Goal: Task Accomplishment & Management: Complete application form

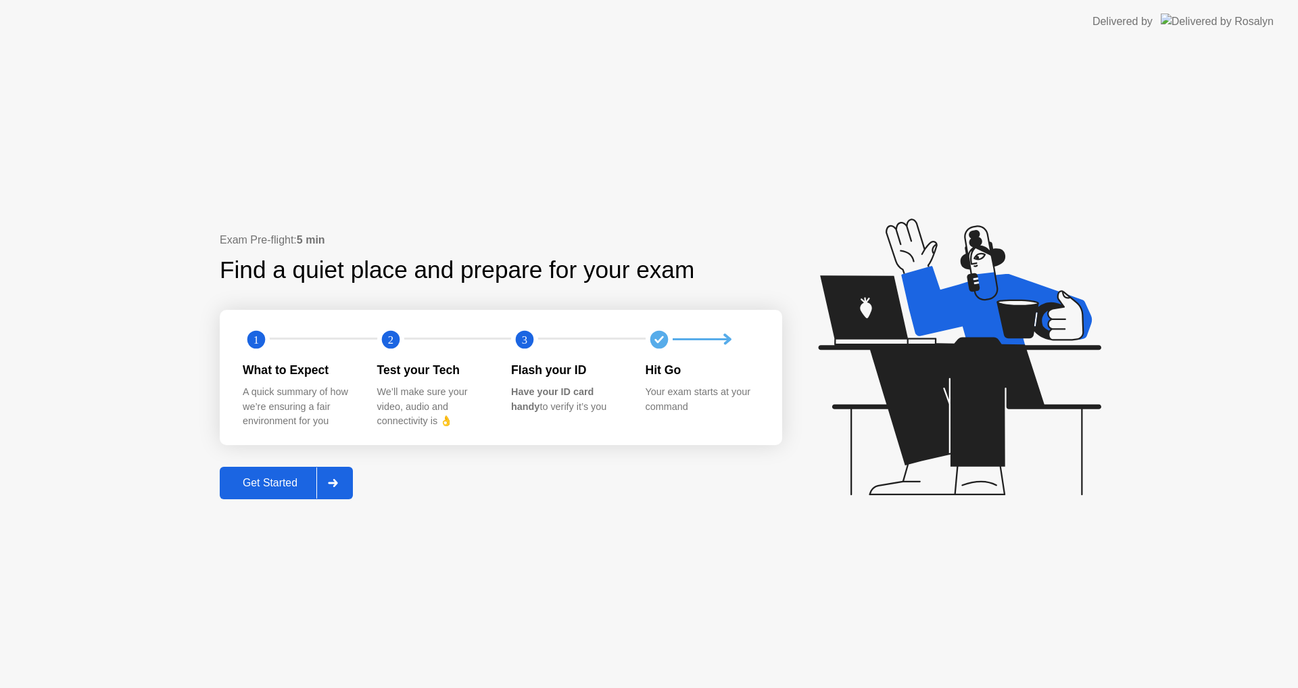
click at [256, 483] on div "Get Started" at bounding box center [270, 483] width 93 height 12
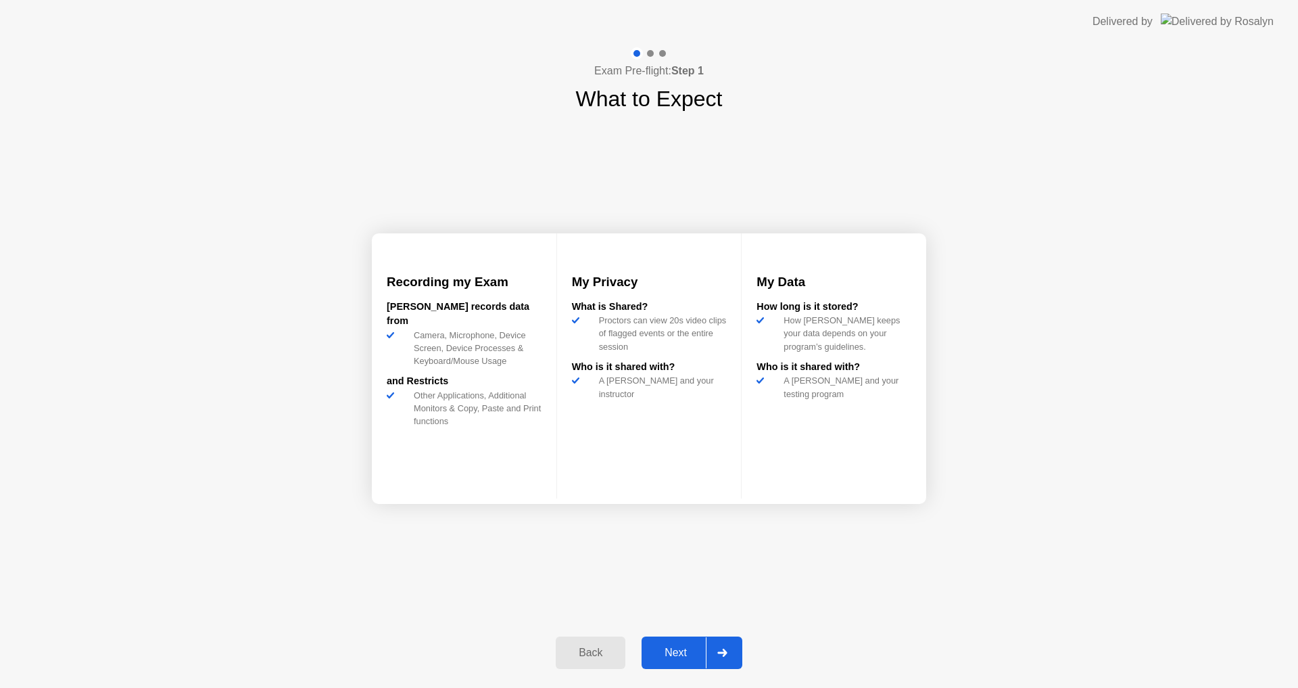
click at [666, 657] on div "Next" at bounding box center [676, 652] width 60 height 12
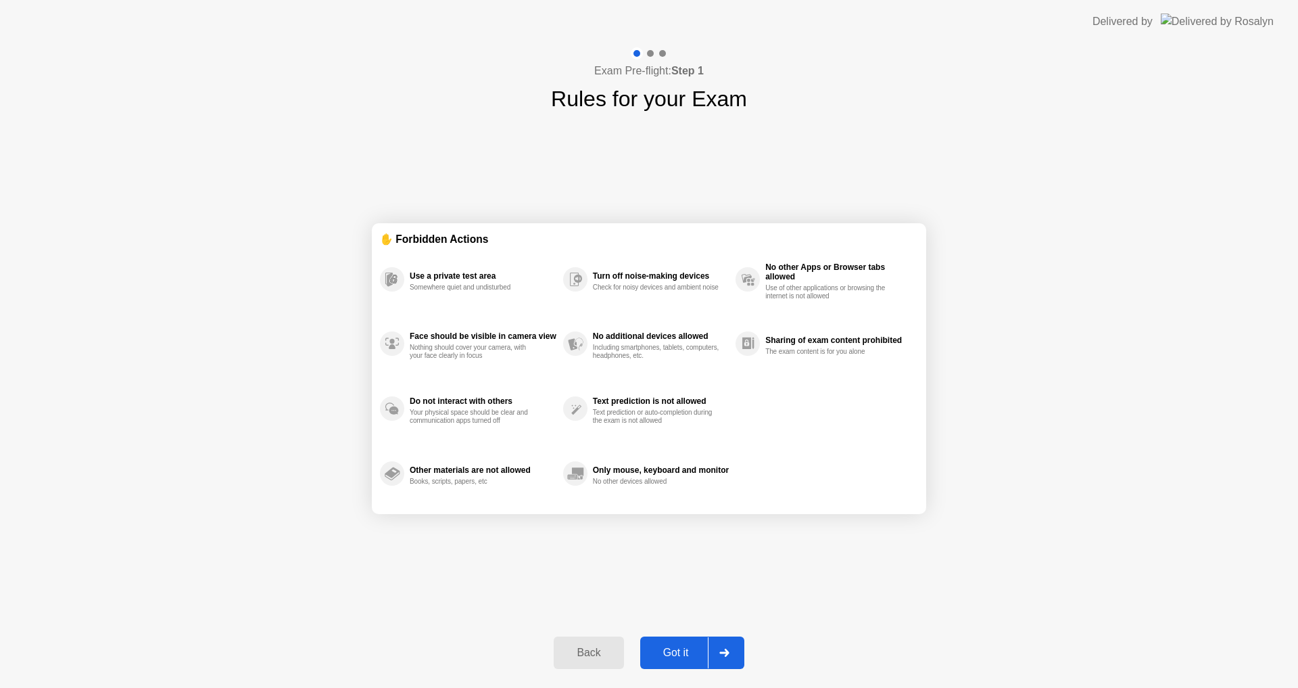
click at [700, 627] on div "Back Got it" at bounding box center [649, 652] width 206 height 62
click at [684, 646] on div "Got it" at bounding box center [676, 652] width 64 height 12
select select "**********"
select select "*******"
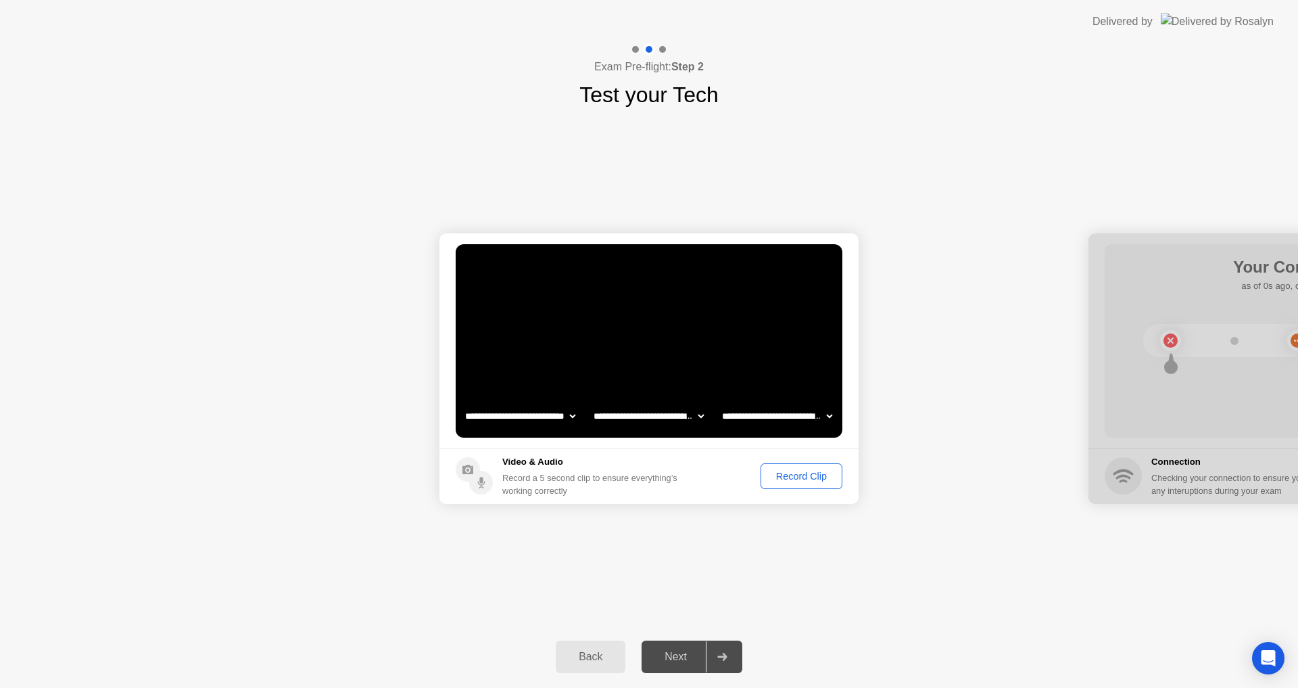
click at [822, 484] on button "Record Clip" at bounding box center [802, 476] width 82 height 26
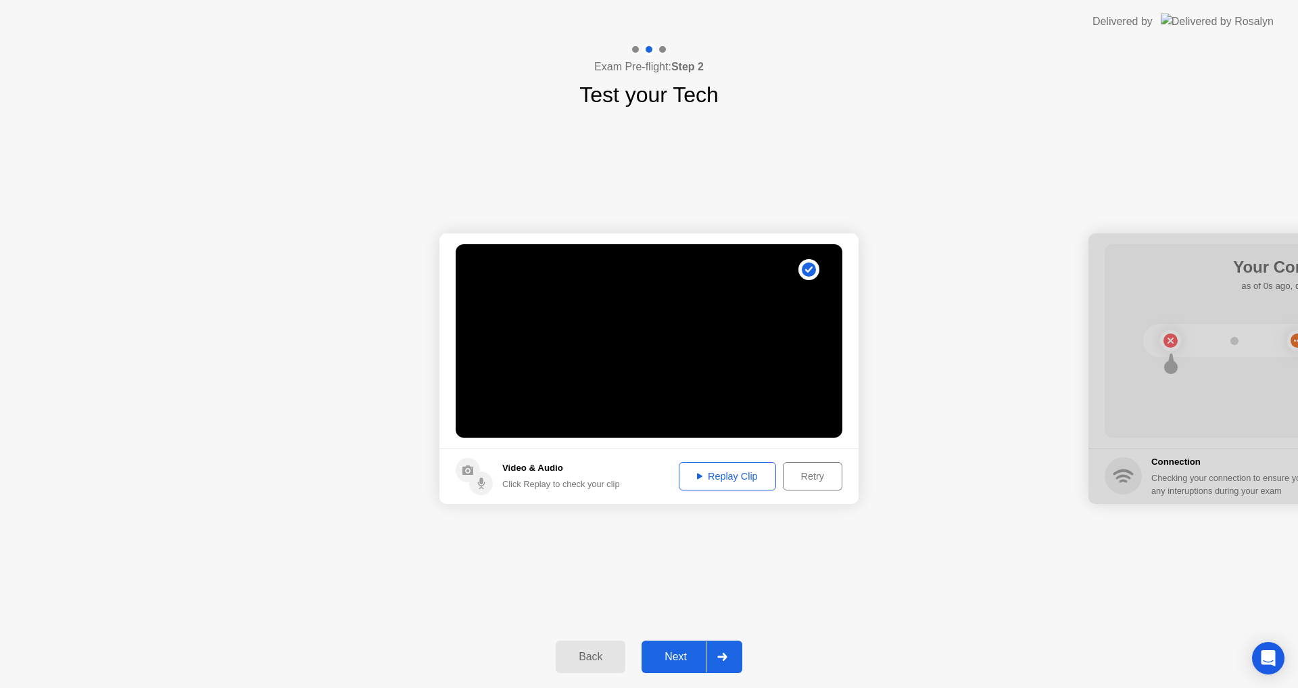
click at [657, 659] on div "Next" at bounding box center [676, 656] width 60 height 12
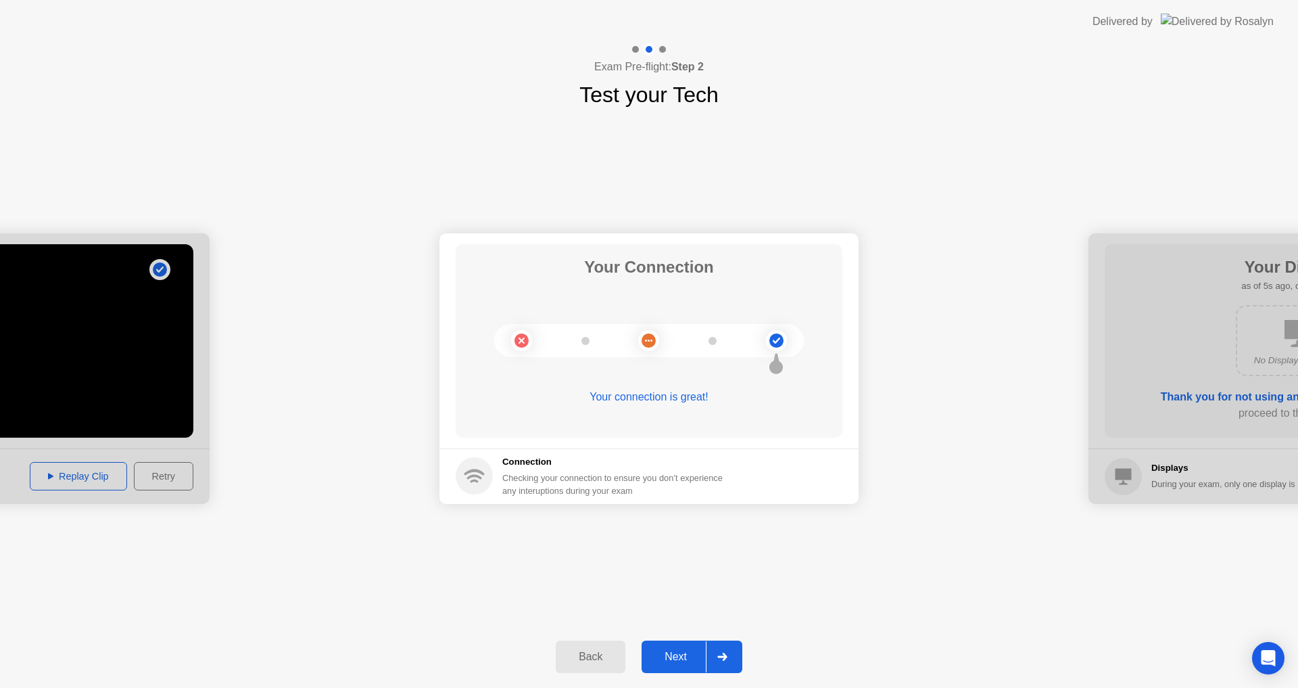
click at [679, 650] on div "Next" at bounding box center [676, 656] width 60 height 12
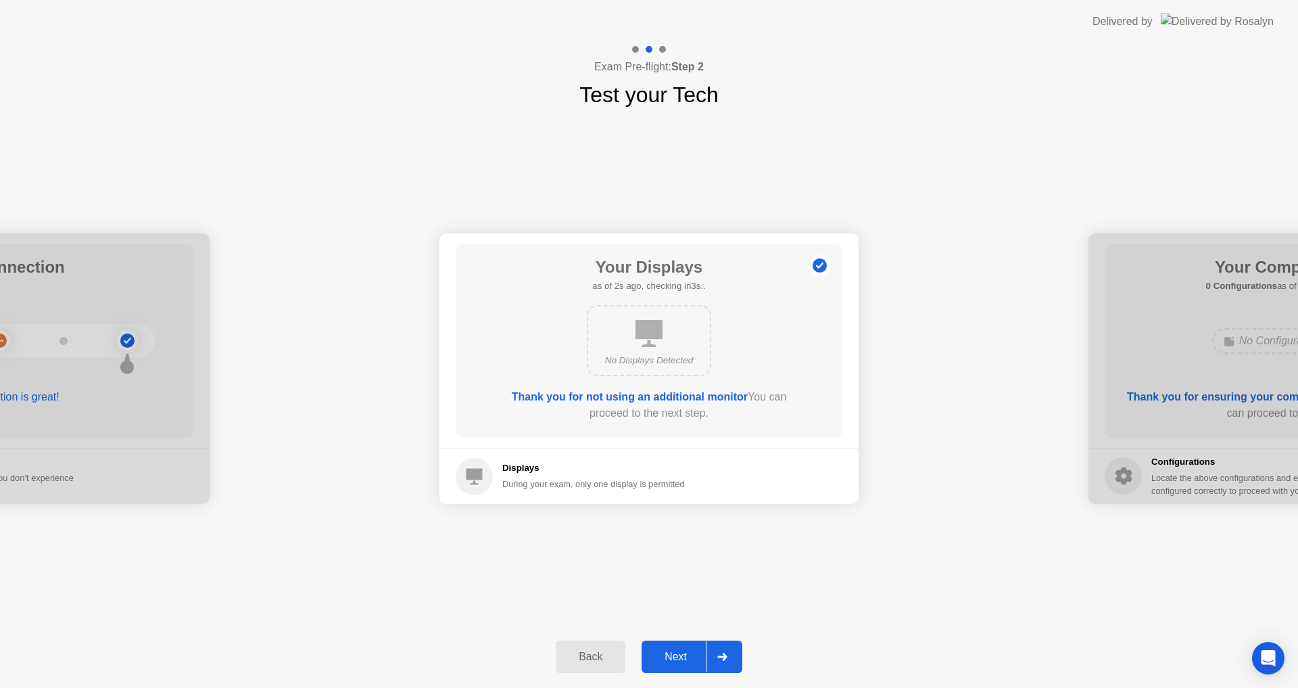
click at [679, 650] on div "Next" at bounding box center [676, 656] width 60 height 12
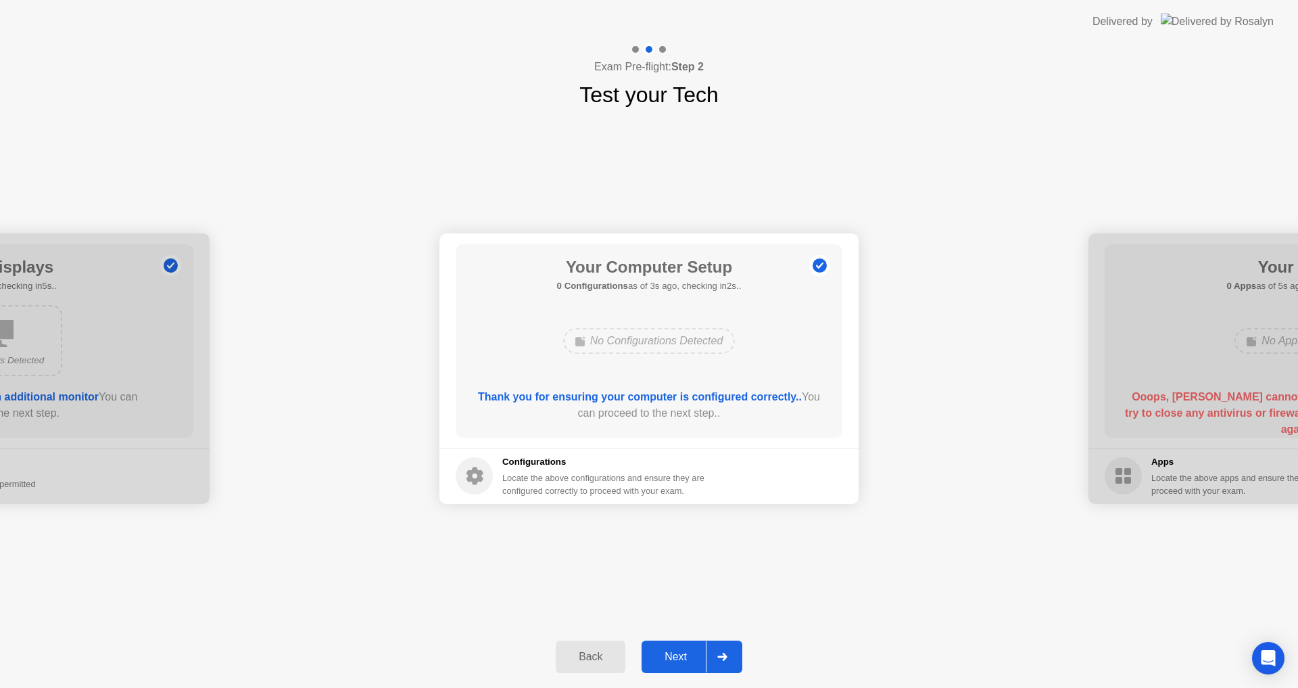
click at [677, 663] on div "Next" at bounding box center [676, 656] width 60 height 12
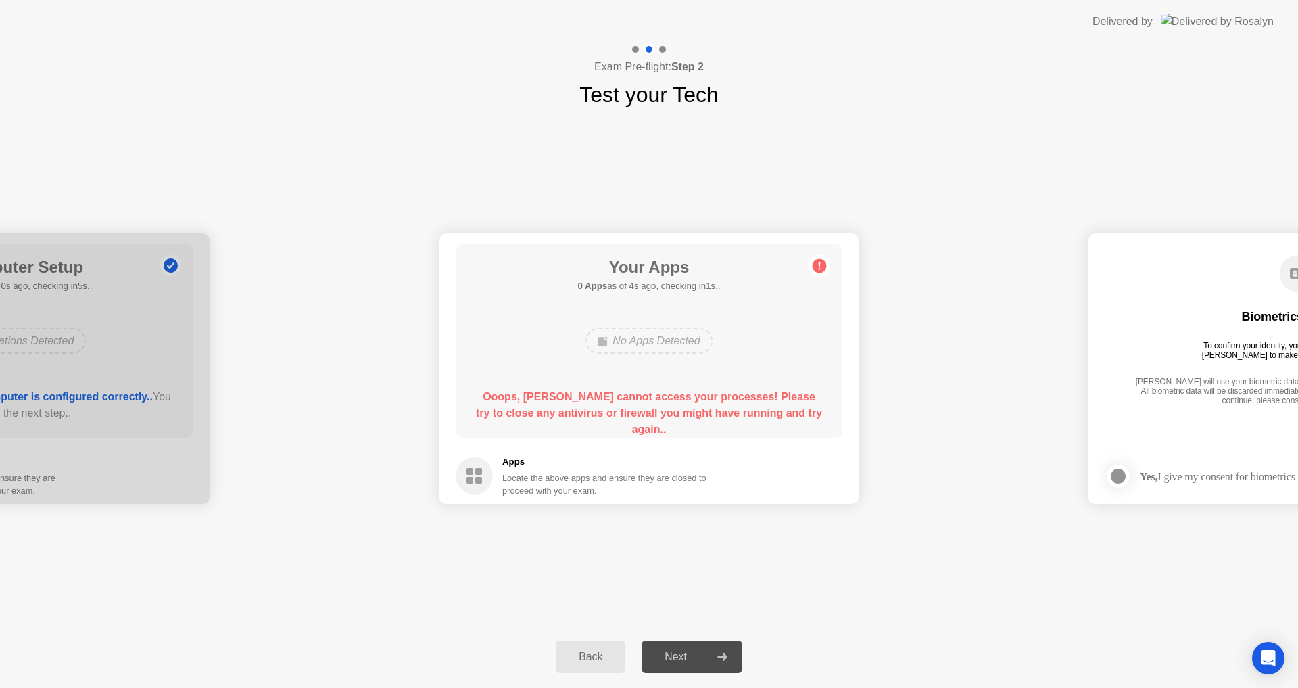
drag, startPoint x: 773, startPoint y: 342, endPoint x: 898, endPoint y: 345, distance: 125.1
click at [608, 345] on div "No Apps Detected" at bounding box center [649, 341] width 126 height 26
click at [672, 308] on div "Your Apps 0 Apps as of 1s ago, checking in4s.. No Apps Detected Ooops, [PERSON_…" at bounding box center [649, 340] width 387 height 193
click at [1269, 659] on icon "Open Intercom Messenger" at bounding box center [1268, 658] width 16 height 18
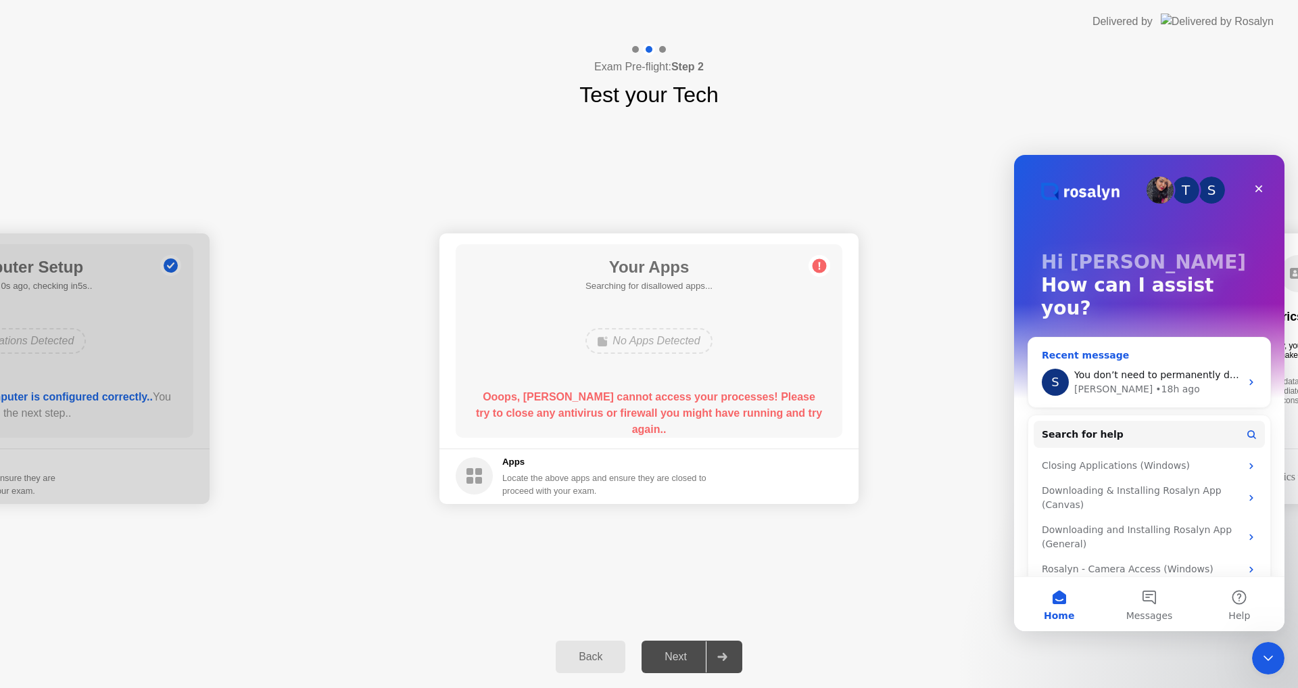
click at [1155, 382] on div "• 18h ago" at bounding box center [1177, 389] width 44 height 14
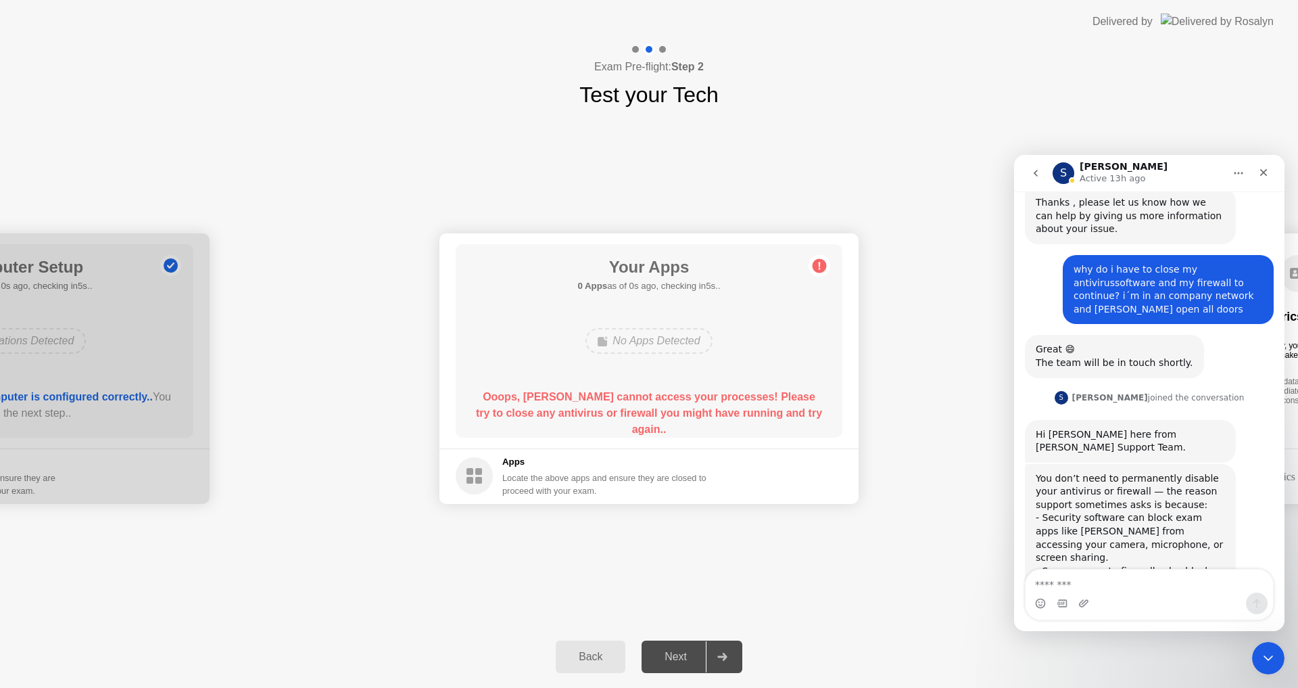
scroll to position [473, 0]
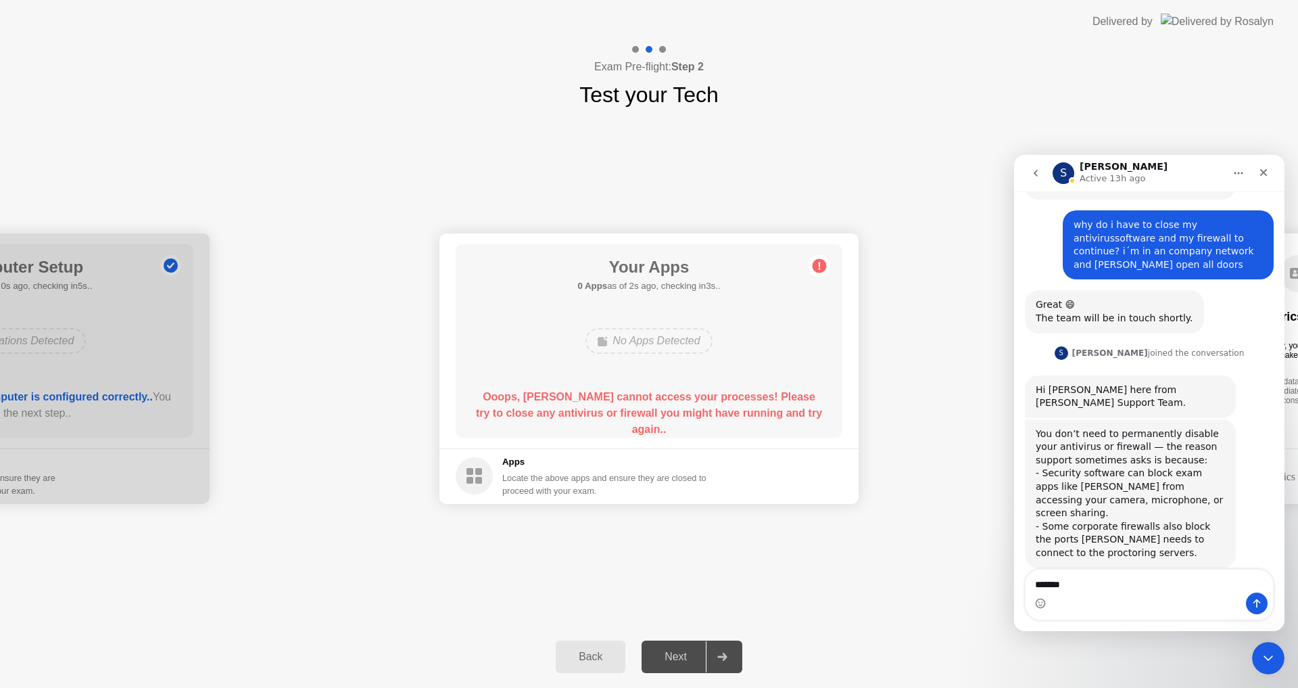
type textarea "********"
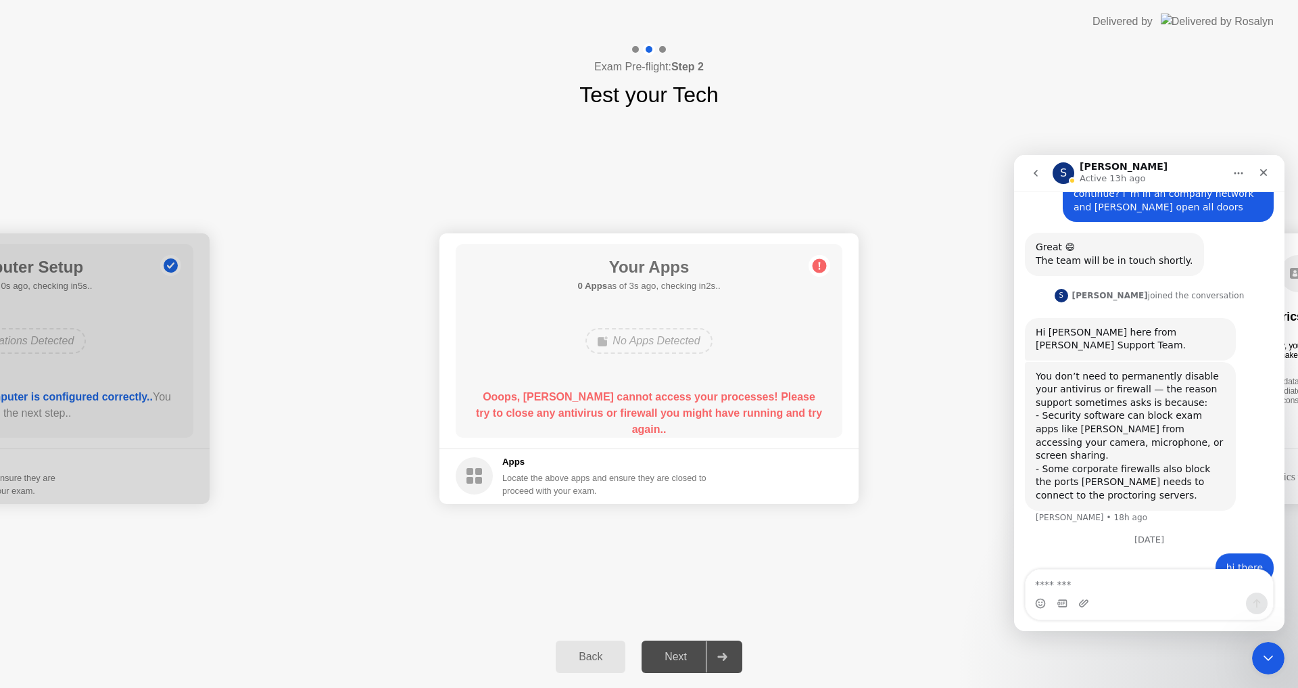
scroll to position [550, 0]
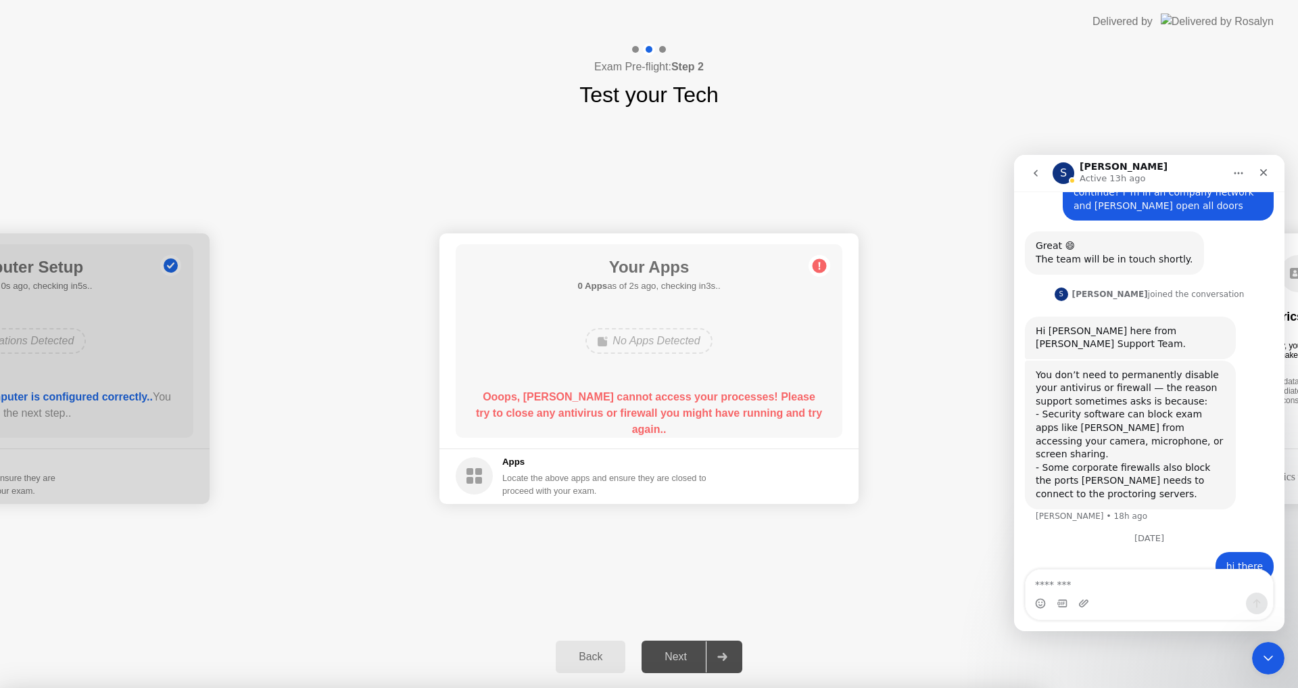
drag, startPoint x: 627, startPoint y: 374, endPoint x: 614, endPoint y: 515, distance: 141.9
